Goal: Task Accomplishment & Management: Manage account settings

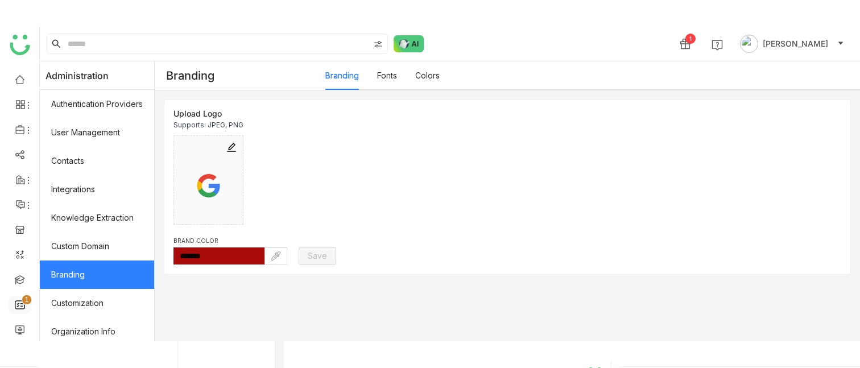
scroll to position [77, 0]
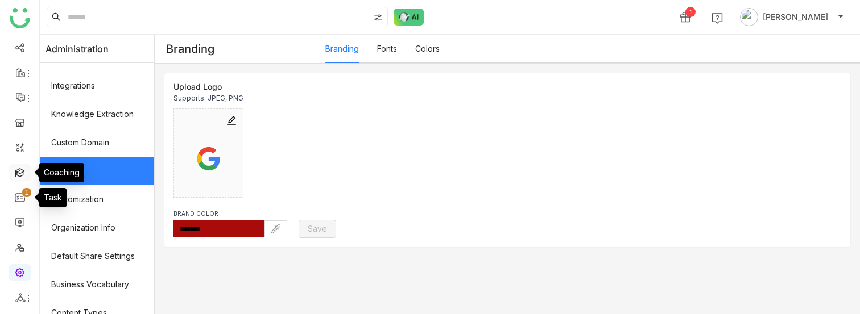
click at [15, 167] on link at bounding box center [20, 172] width 10 height 10
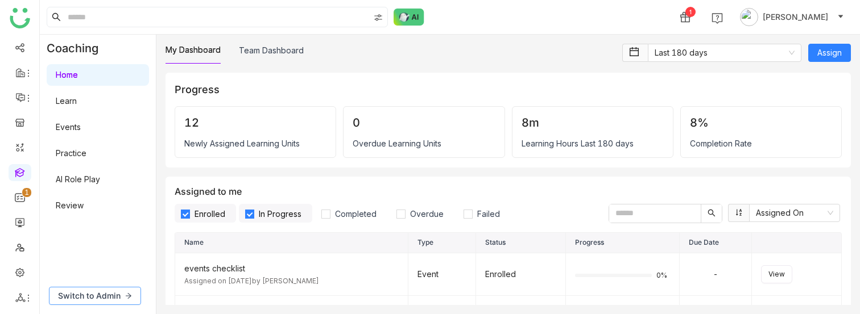
click at [113, 293] on span "Switch to Admin" at bounding box center [89, 296] width 63 height 13
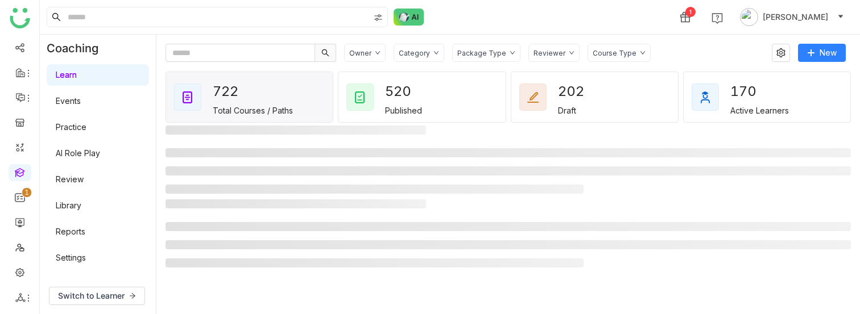
click at [78, 102] on link "Events" at bounding box center [68, 101] width 25 height 10
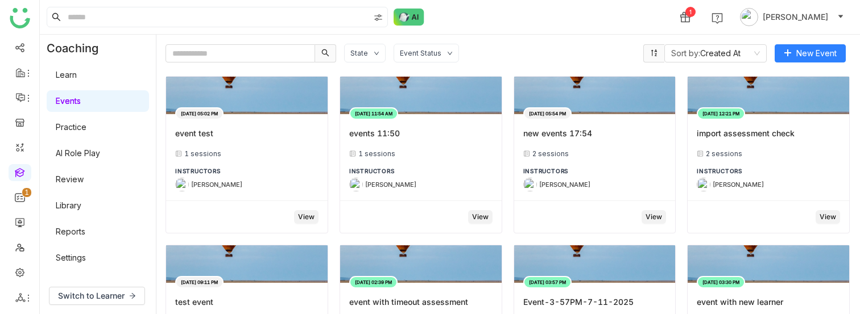
click at [75, 75] on link "Learn" at bounding box center [66, 75] width 21 height 10
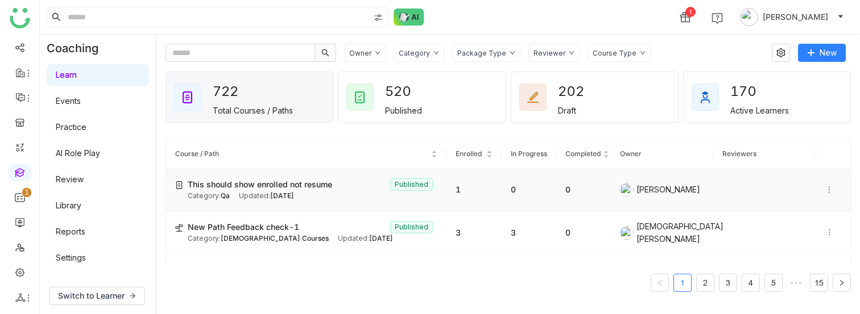
click at [312, 211] on td "This should show enrolled not resume Published Category: Qa Updated: [DATE]" at bounding box center [306, 190] width 280 height 42
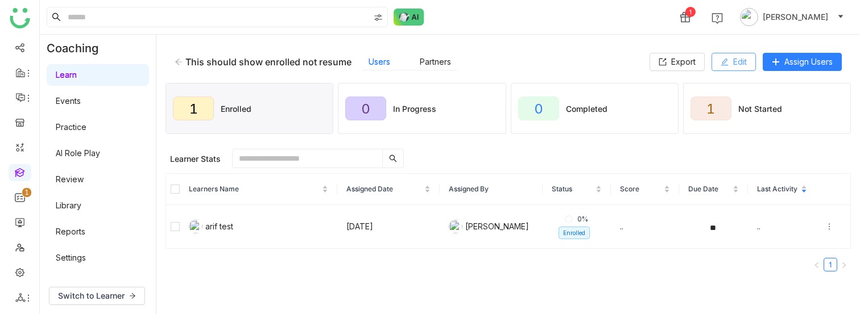
click at [724, 61] on icon at bounding box center [724, 62] width 8 height 8
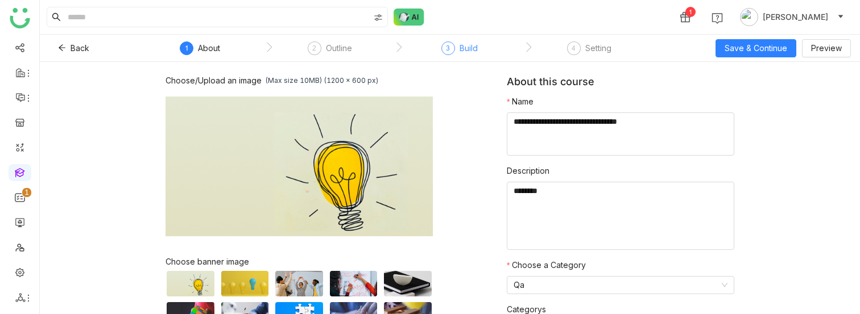
click at [453, 45] on div "3" at bounding box center [448, 49] width 14 height 14
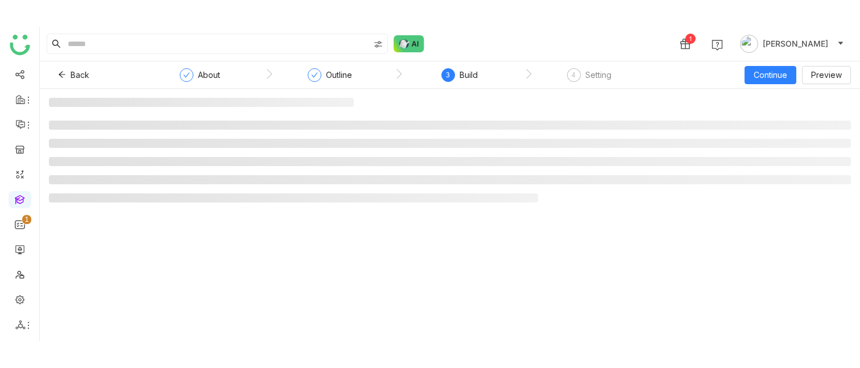
scroll to position [27, 0]
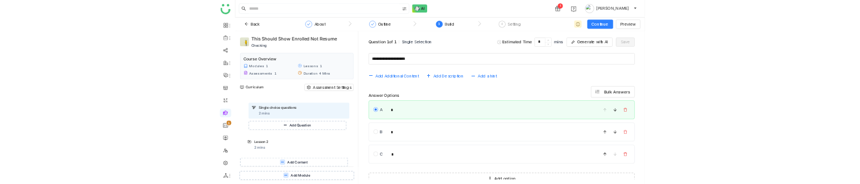
scroll to position [80, 0]
